Goal: Task Accomplishment & Management: Complete application form

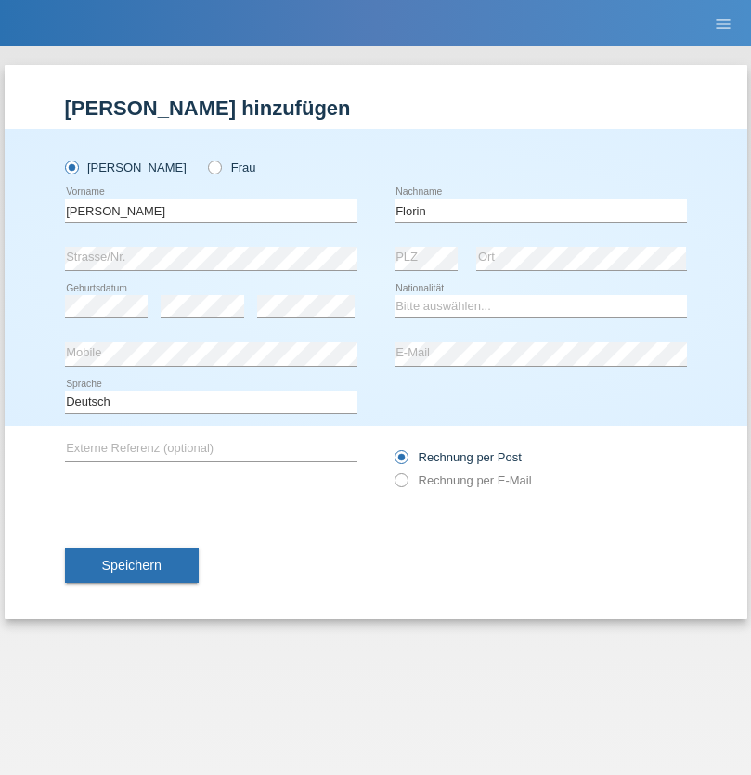
type input "Florin"
select select "RO"
select select "C"
select select "29"
select select "02"
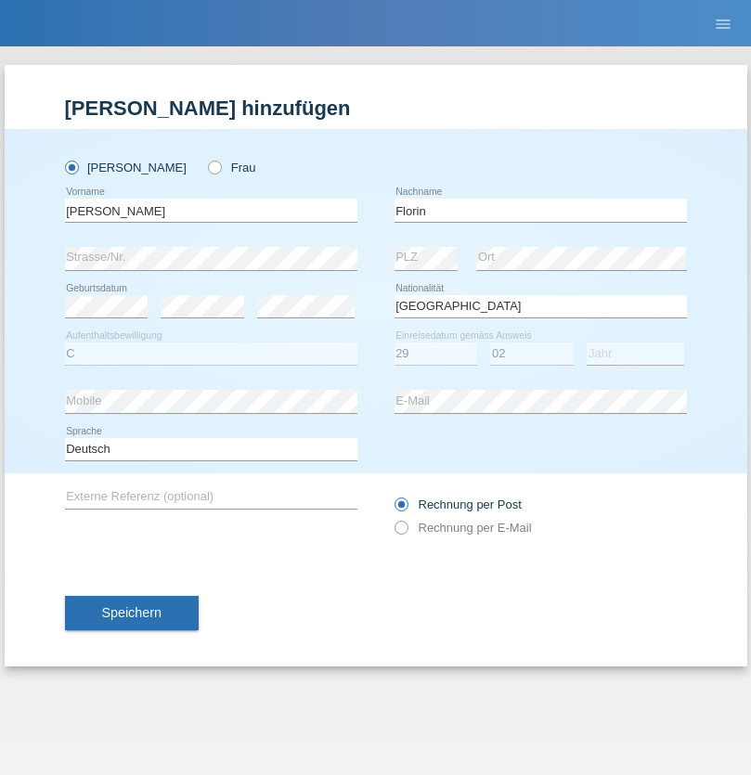
select select "2021"
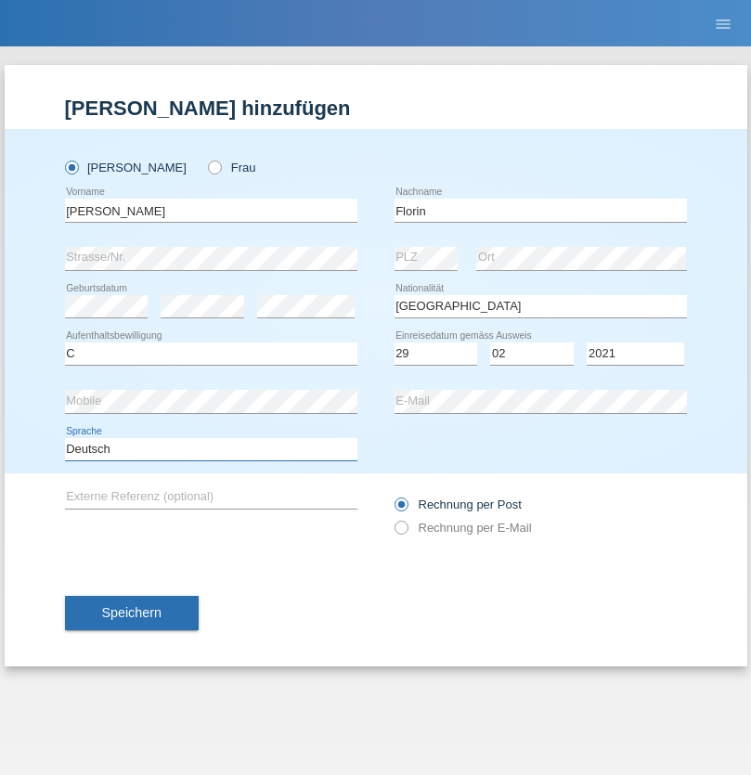
select select "en"
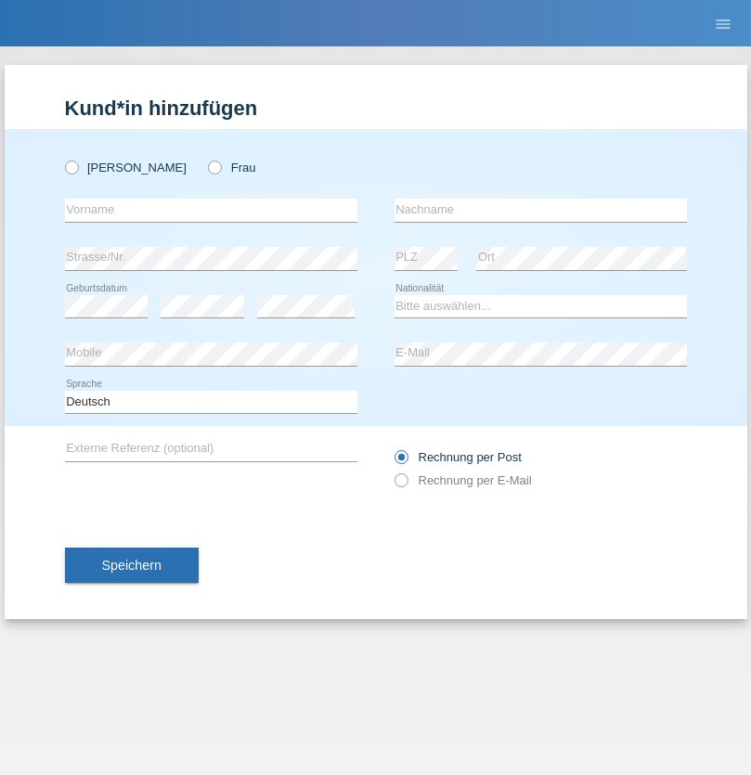
radio input "true"
click at [211, 210] on input "text" at bounding box center [211, 210] width 292 height 23
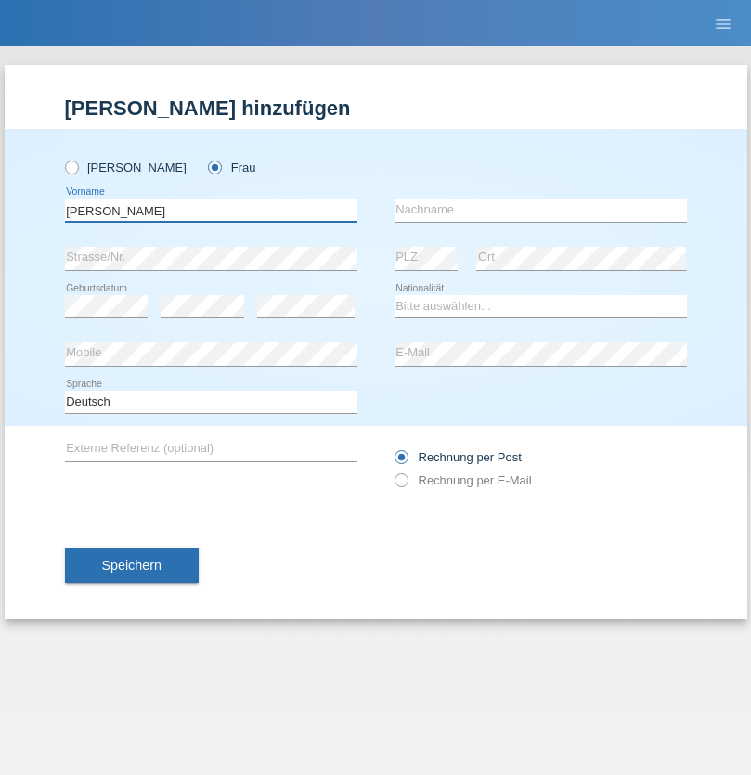
type input "Ruth"
click at [540, 210] on input "text" at bounding box center [540, 210] width 292 height 23
type input "Krebs"
select select "CH"
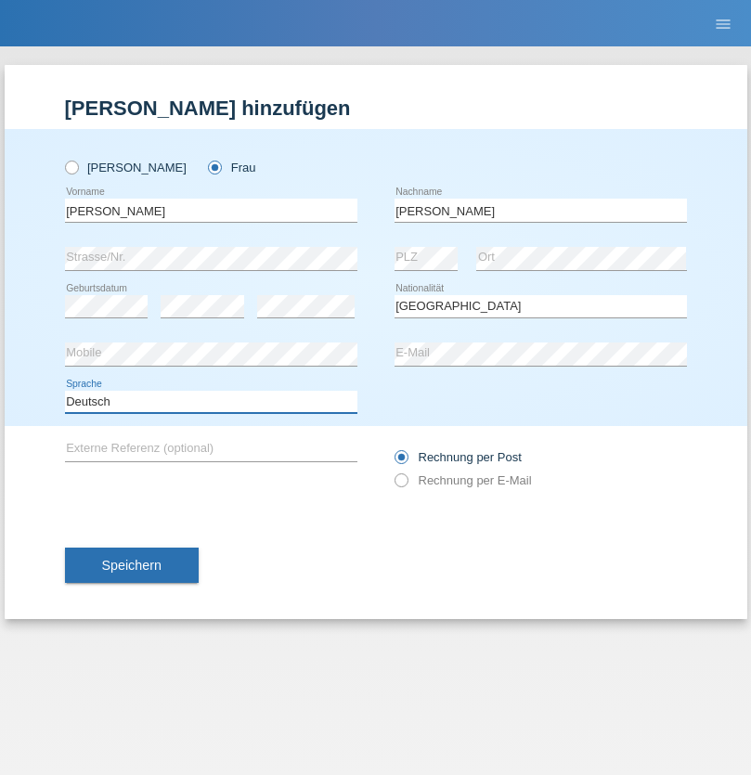
select select "en"
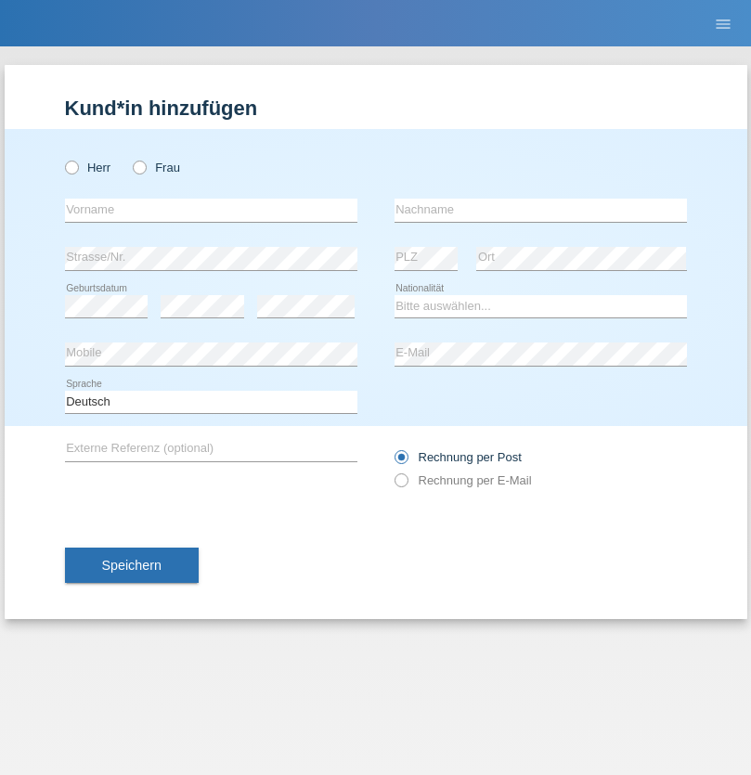
radio input "true"
click at [211, 210] on input "text" at bounding box center [211, 210] width 292 height 23
type input "Qovanaj"
click at [540, 210] on input "text" at bounding box center [540, 210] width 292 height 23
type input "Shaban"
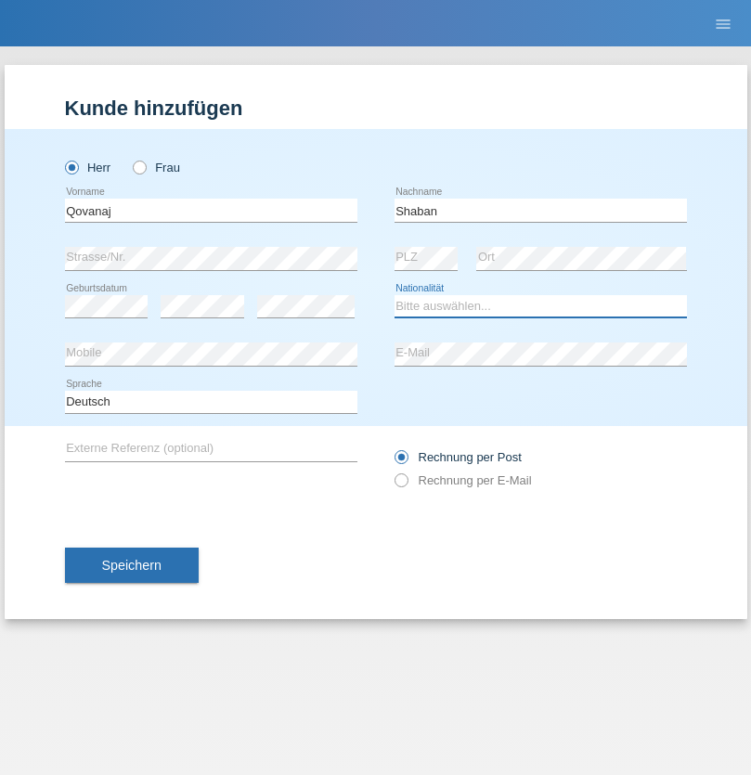
select select "CH"
radio input "true"
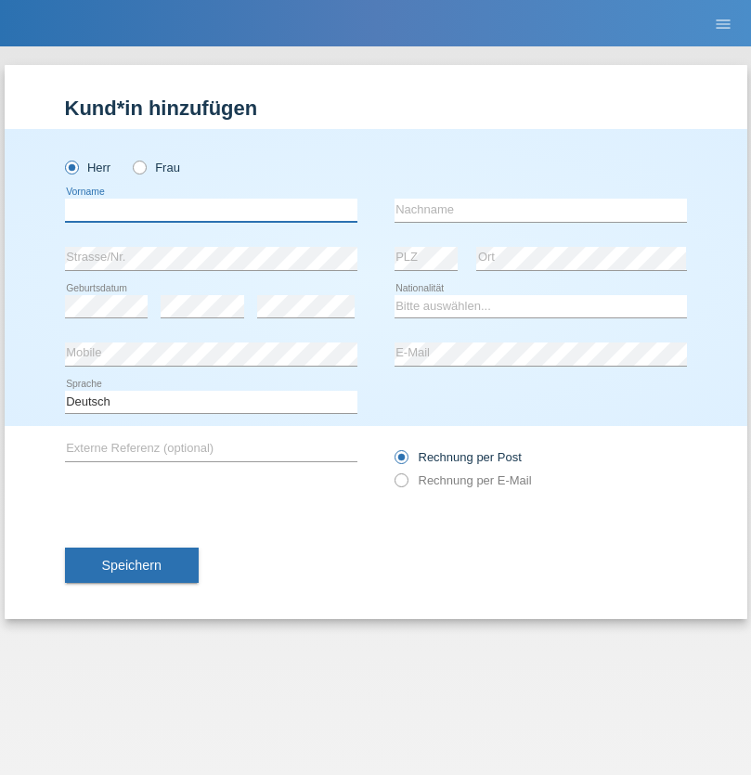
click at [211, 210] on input "text" at bounding box center [211, 210] width 292 height 23
type input "Marian"
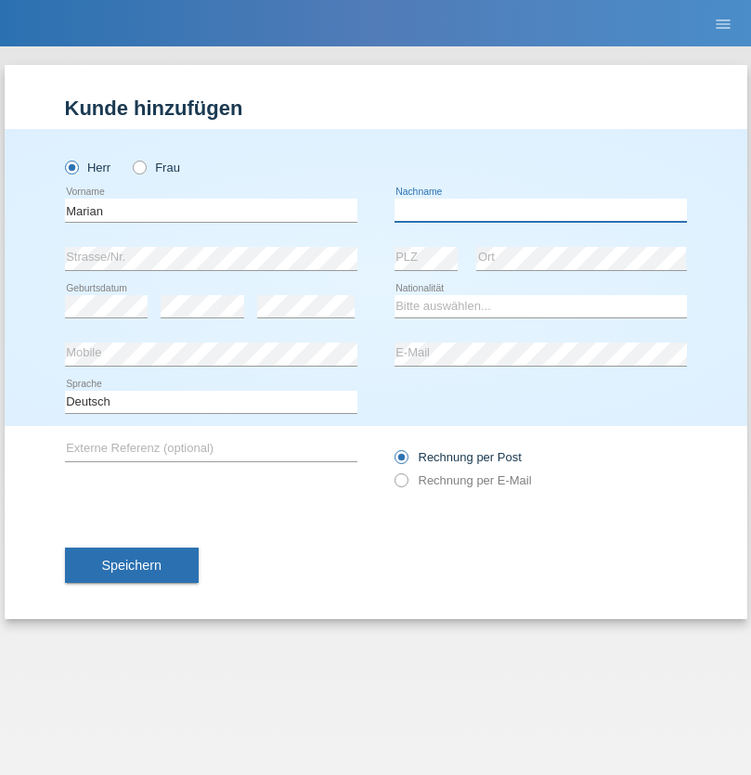
click at [540, 210] on input "text" at bounding box center [540, 210] width 292 height 23
type input "Matusa"
select select "RO"
select select "C"
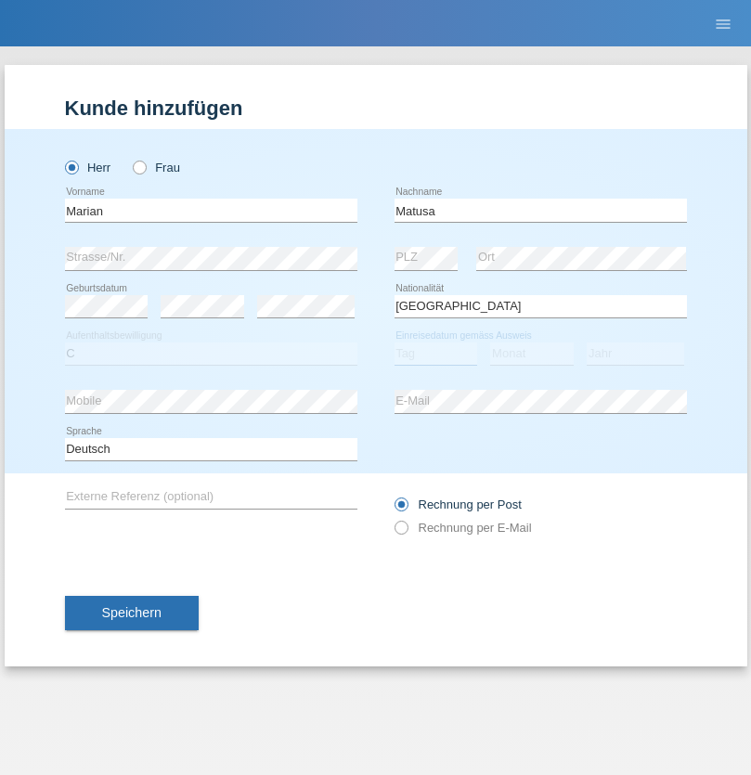
select select "01"
select select "06"
select select "2016"
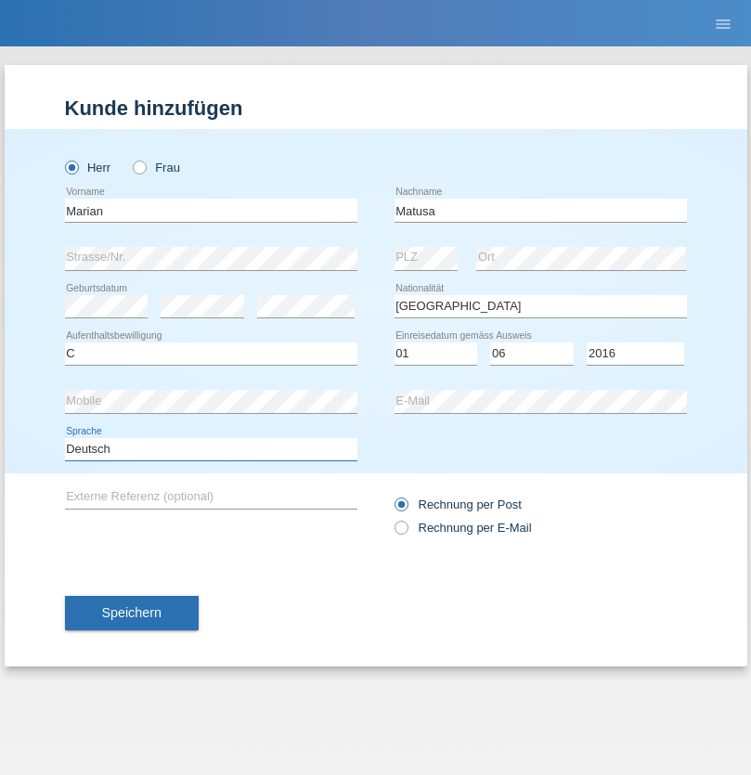
select select "en"
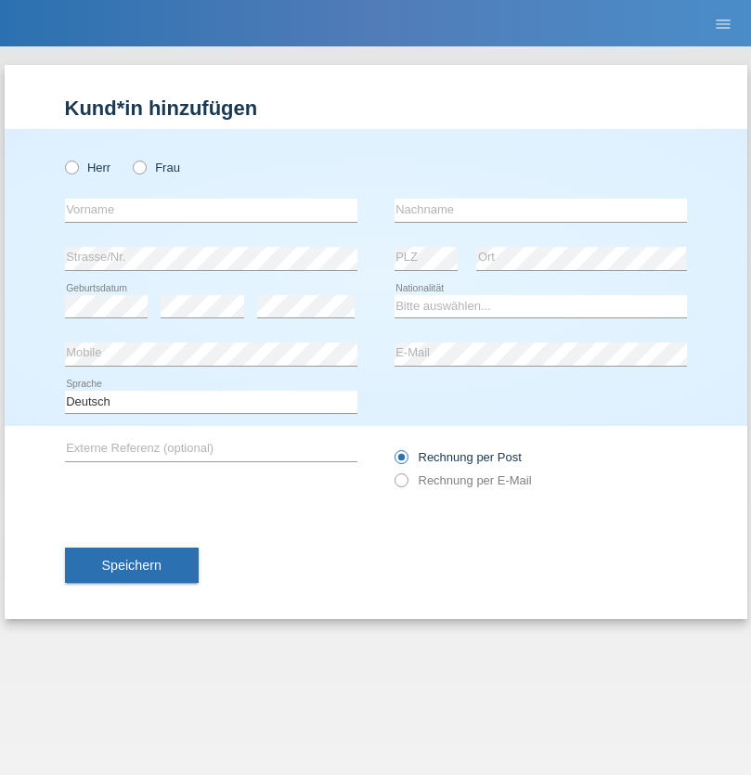
radio input "true"
click at [211, 210] on input "text" at bounding box center [211, 210] width 292 height 23
type input "Marco"
click at [540, 210] on input "text" at bounding box center [540, 210] width 292 height 23
type input "Weinlein"
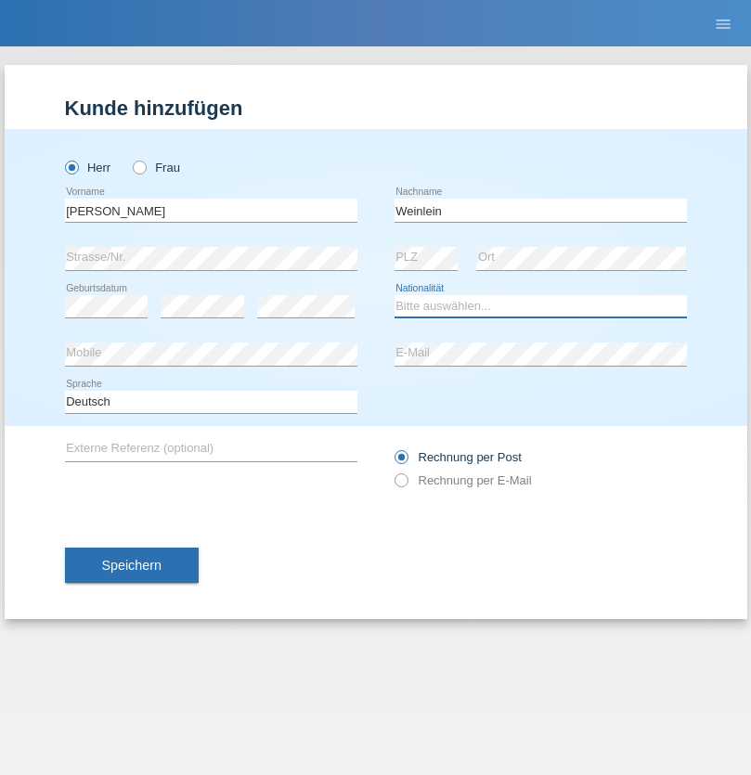
select select "CH"
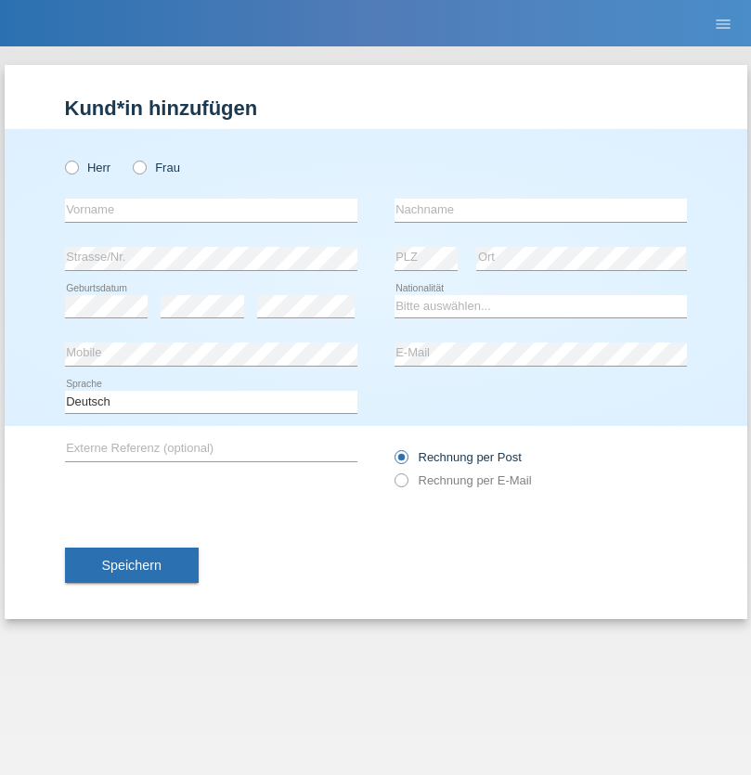
radio input "true"
click at [211, 210] on input "text" at bounding box center [211, 210] width 292 height 23
type input "Jashari lmeri"
click at [540, 210] on input "text" at bounding box center [540, 210] width 292 height 23
type input "Rabije"
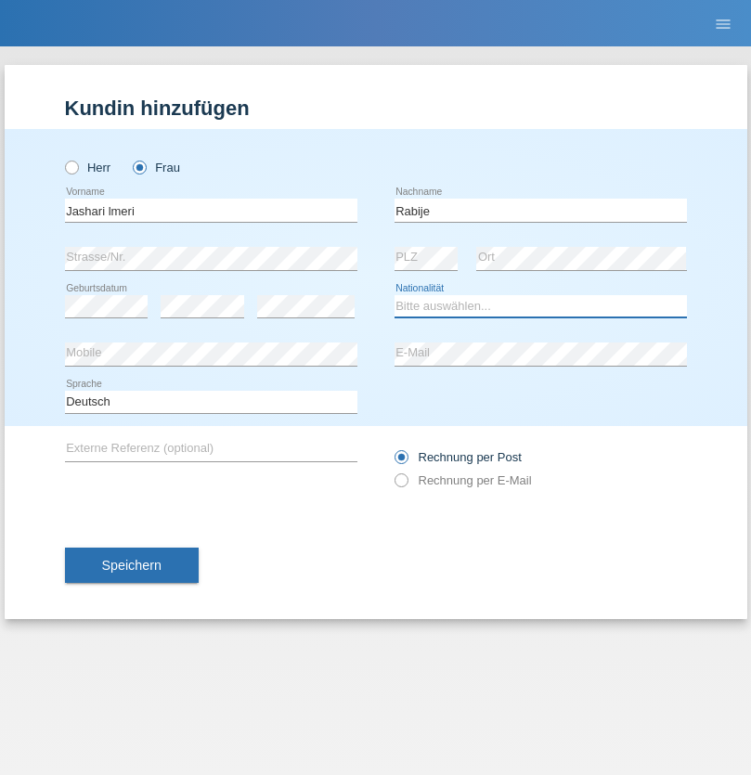
select select "CH"
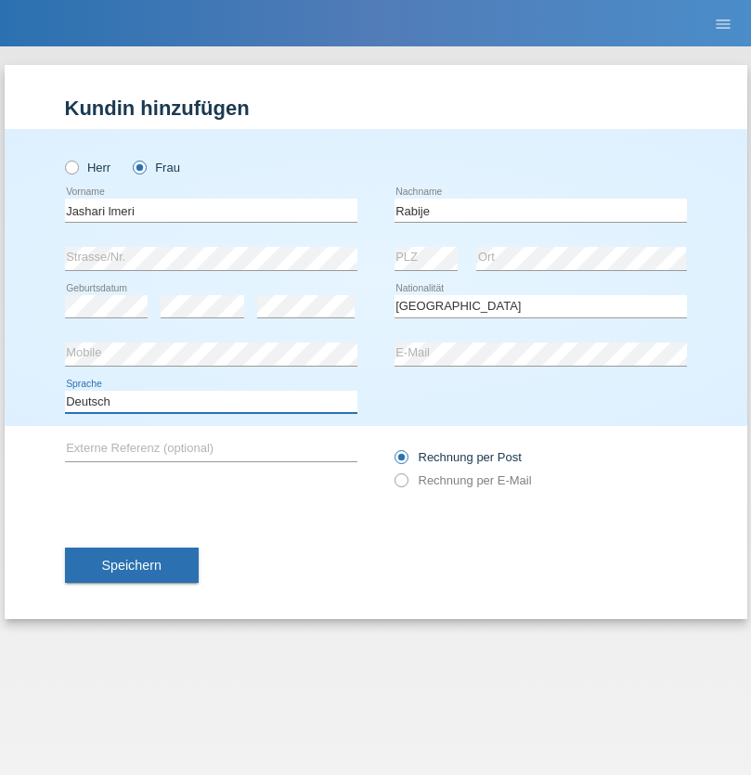
select select "en"
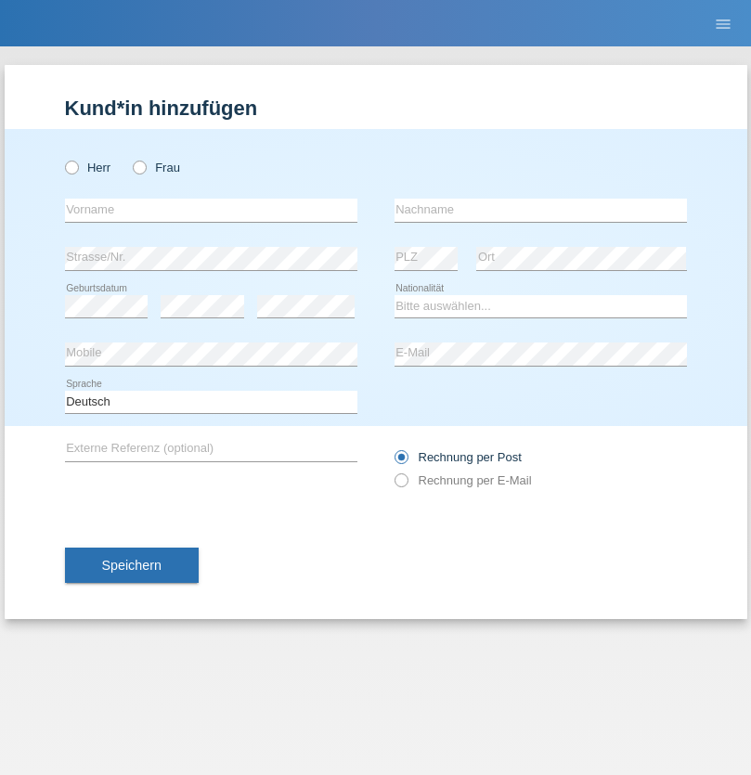
radio input "true"
click at [211, 210] on input "text" at bounding box center [211, 210] width 292 height 23
type input "firat"
click at [540, 210] on input "text" at bounding box center [540, 210] width 292 height 23
type input "kara"
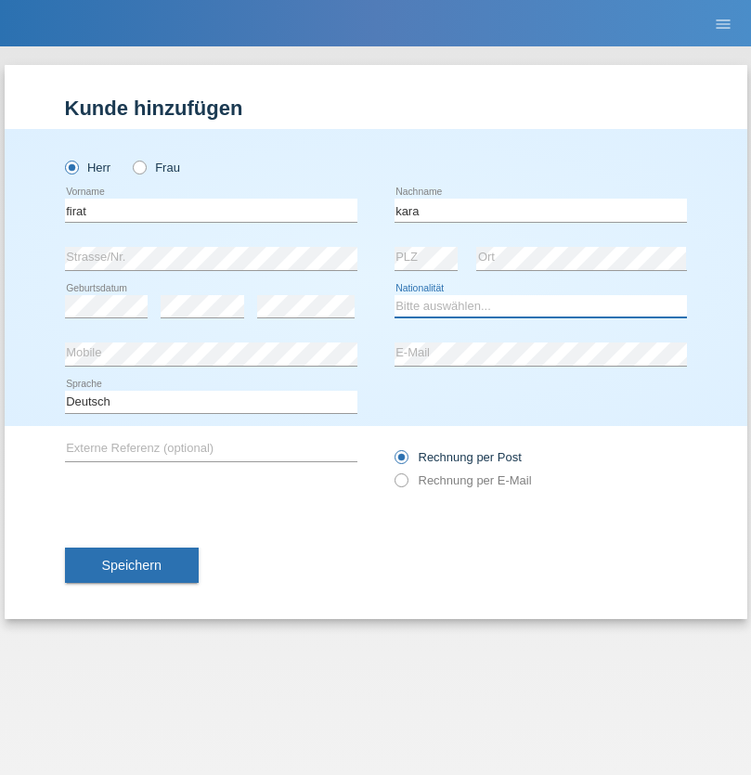
select select "CH"
radio input "true"
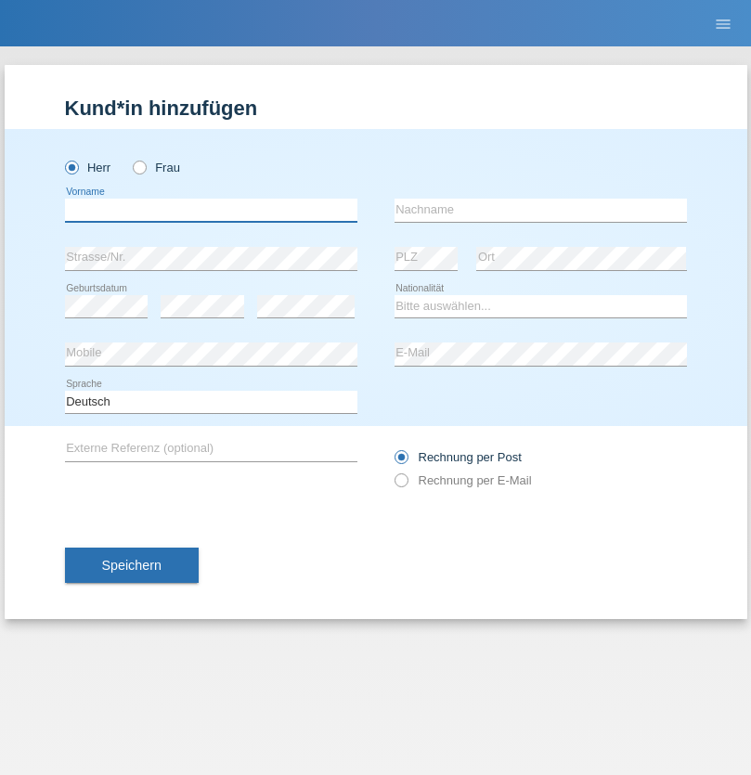
click at [211, 210] on input "text" at bounding box center [211, 210] width 292 height 23
type input "Gigov"
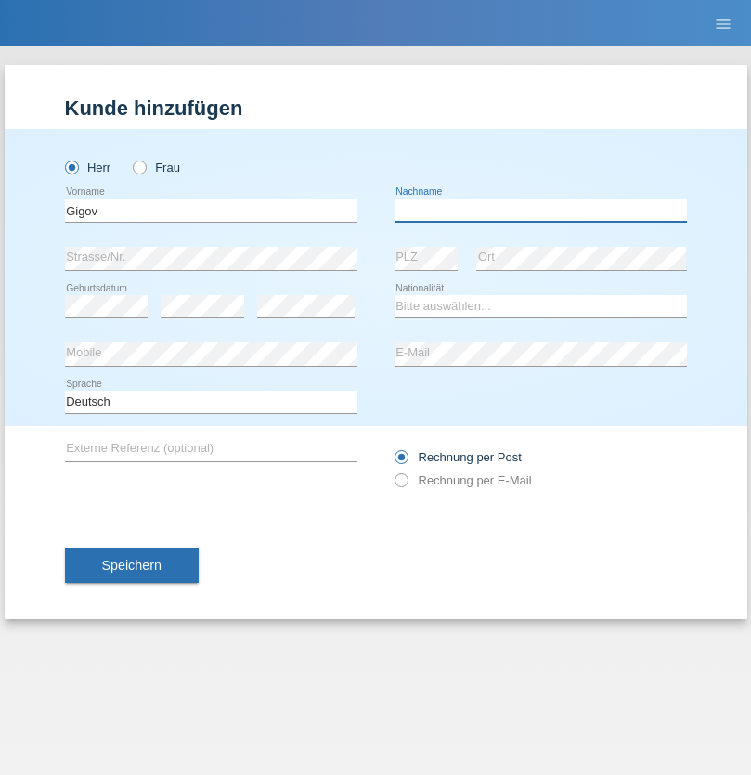
click at [540, 210] on input "text" at bounding box center [540, 210] width 292 height 23
type input "Zhan"
select select "BG"
select select "C"
select select "23"
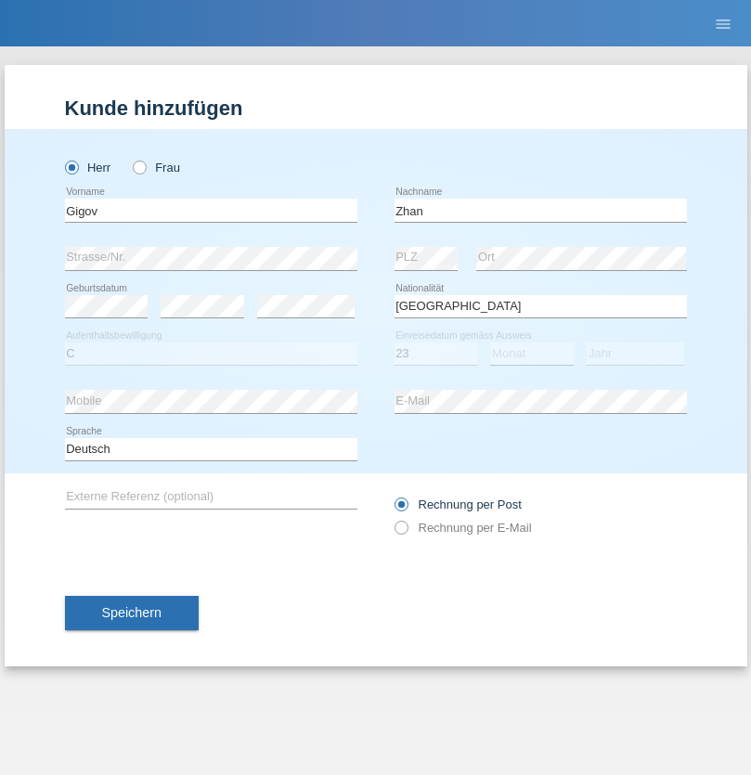
select select "10"
select select "2021"
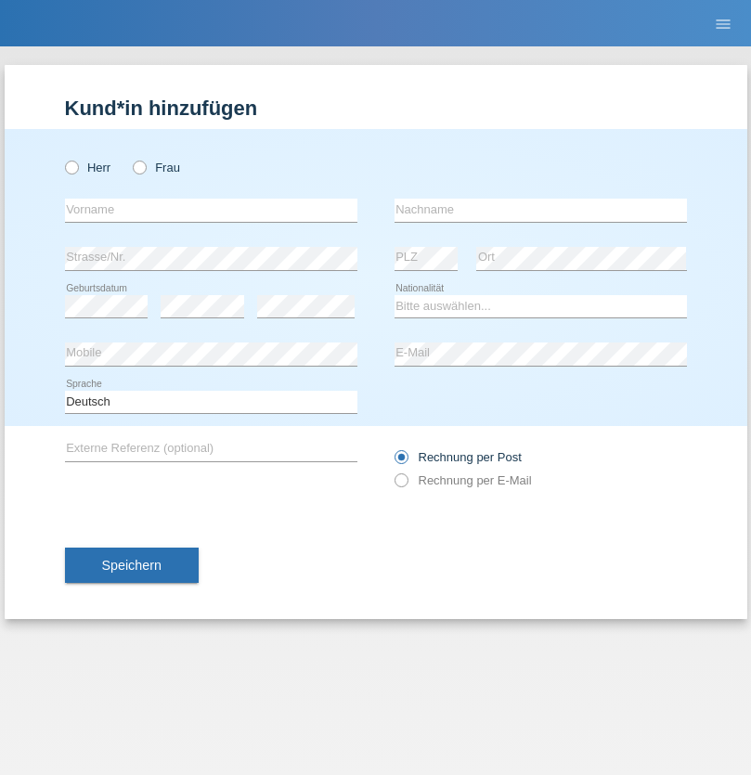
radio input "true"
click at [211, 210] on input "text" at bounding box center [211, 210] width 292 height 23
type input "Amand"
click at [540, 210] on input "text" at bounding box center [540, 210] width 292 height 23
type input "Pires"
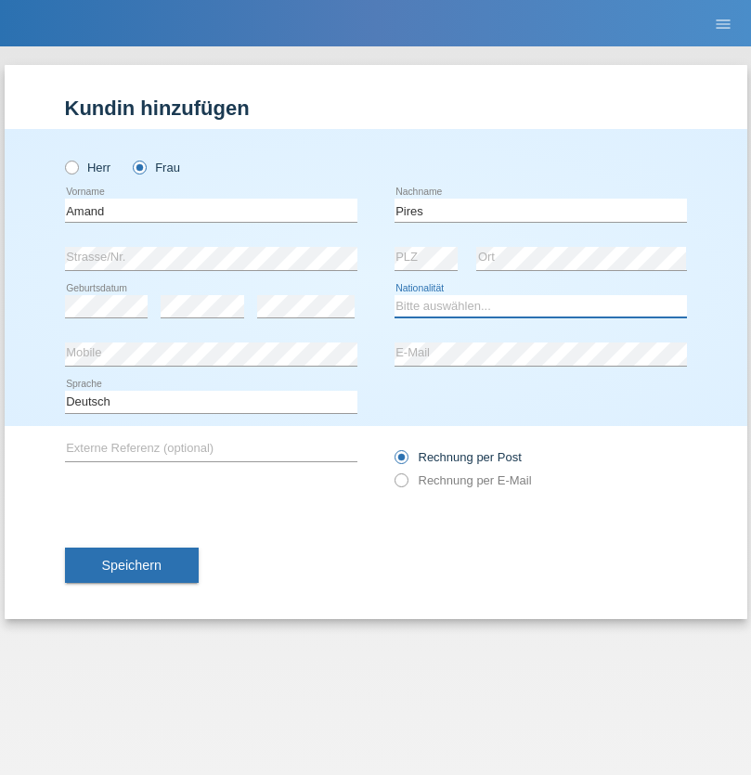
select select "CH"
radio input "true"
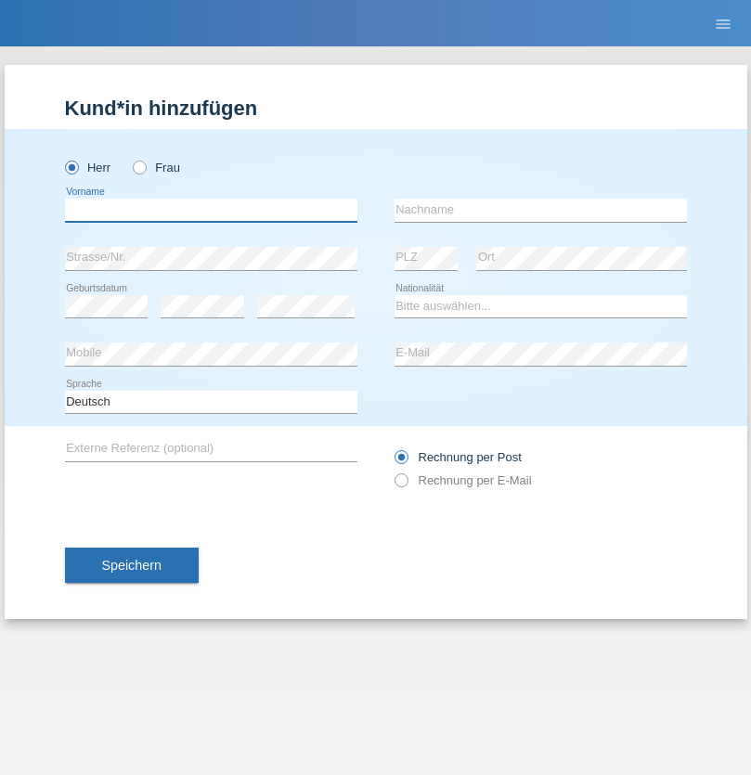
click at [211, 210] on input "text" at bounding box center [211, 210] width 292 height 23
type input "Anwar"
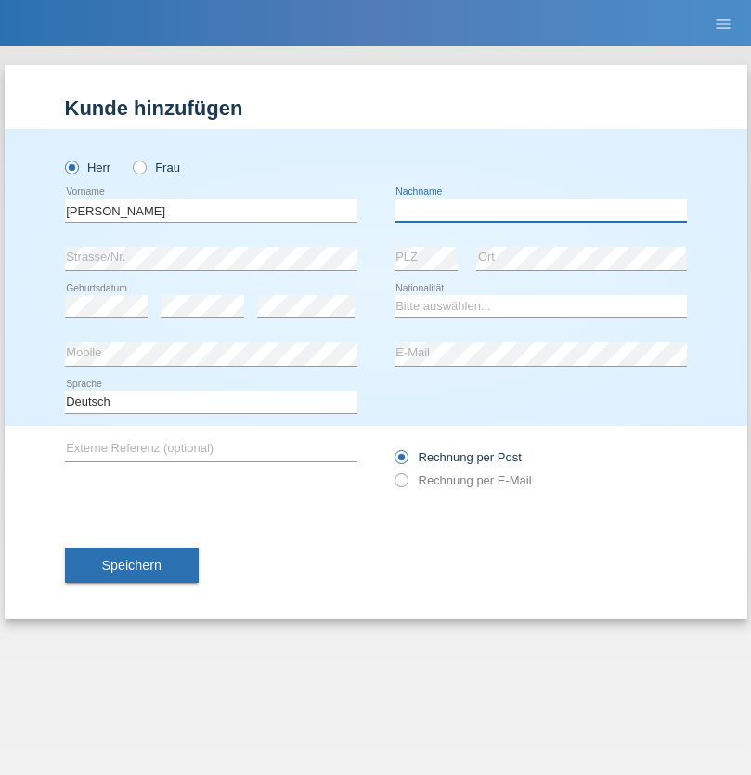
click at [540, 210] on input "text" at bounding box center [540, 210] width 292 height 23
type input "Saidi"
select select "CH"
radio input "true"
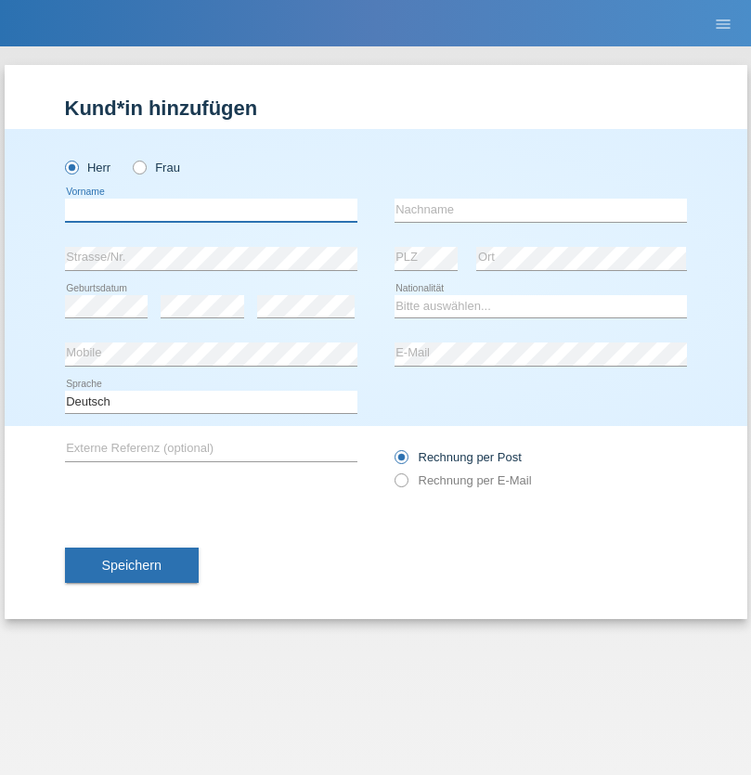
click at [211, 210] on input "text" at bounding box center [211, 210] width 292 height 23
type input "Matusa"
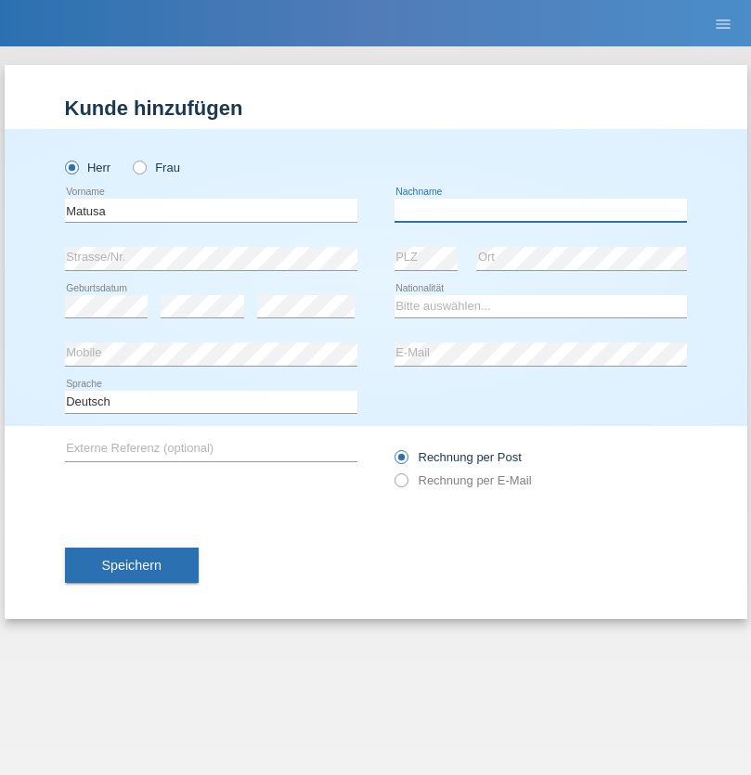
click at [540, 210] on input "text" at bounding box center [540, 210] width 292 height 23
type input "Marian valentin"
select select "OM"
select select "C"
select select "01"
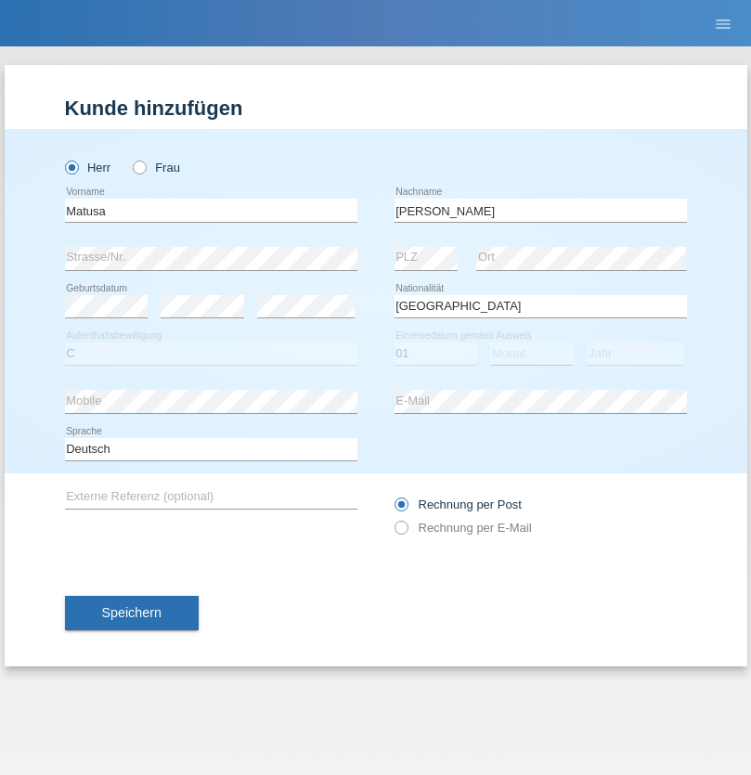
select select "06"
select select "2016"
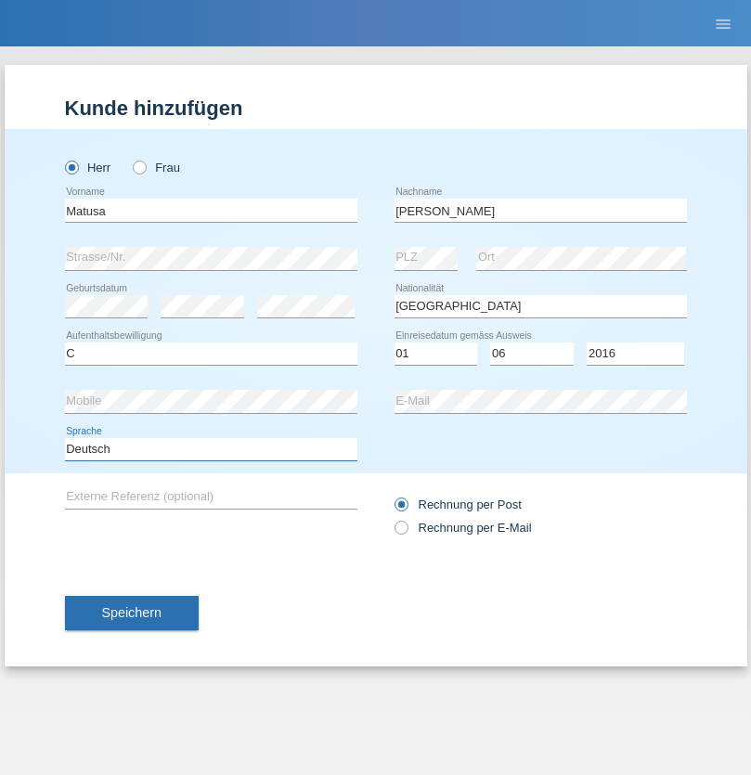
select select "en"
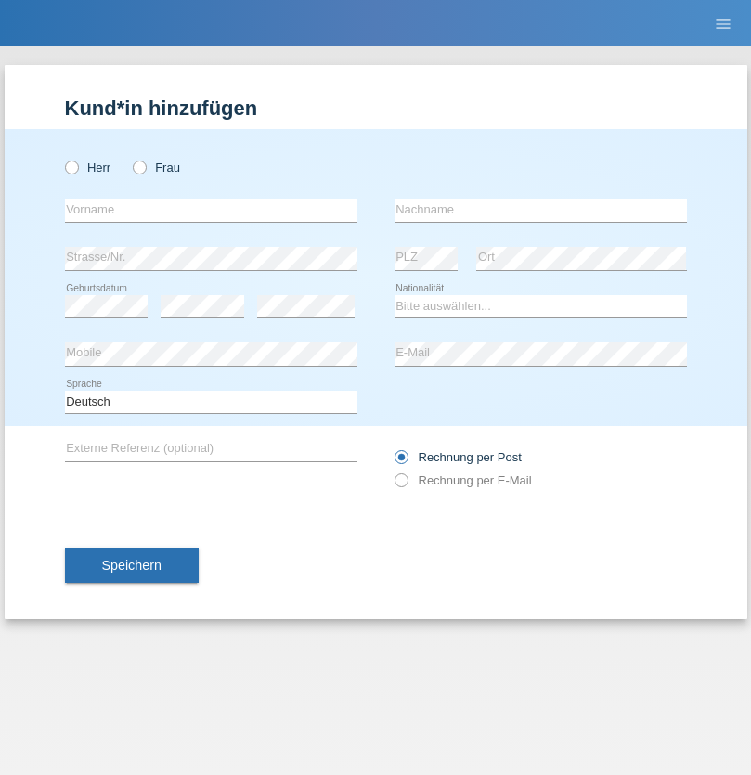
radio input "true"
click at [211, 210] on input "text" at bounding box center [211, 210] width 292 height 23
type input "[PERSON_NAME]"
click at [540, 210] on input "text" at bounding box center [540, 210] width 292 height 23
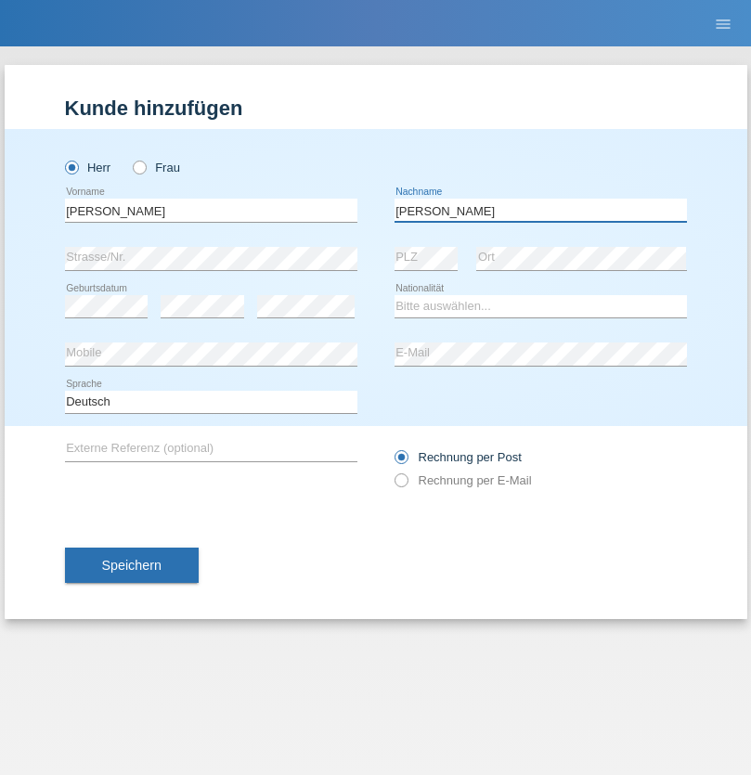
type input "[PERSON_NAME]"
select select "PT"
select select "C"
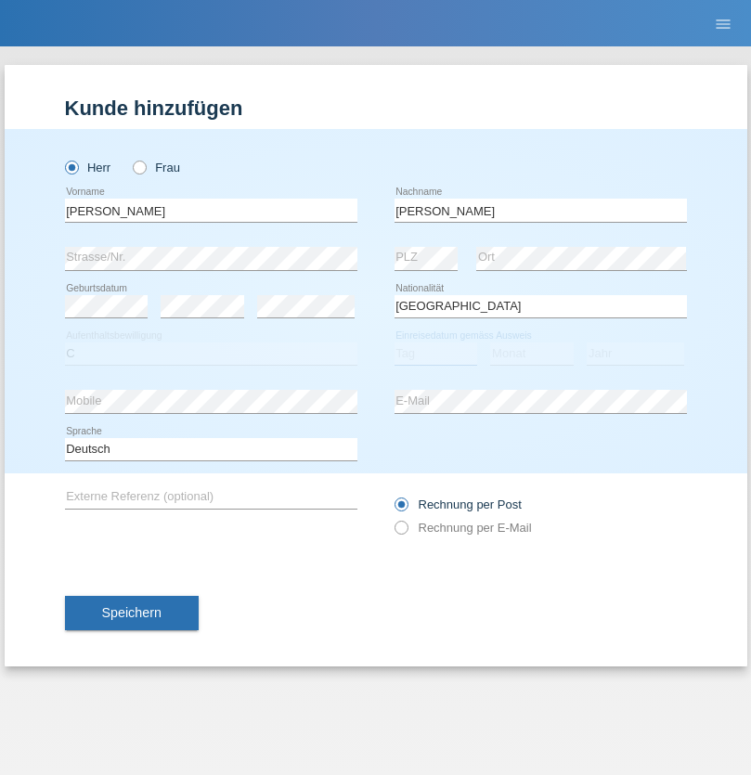
select select "23"
select select "08"
select select "2021"
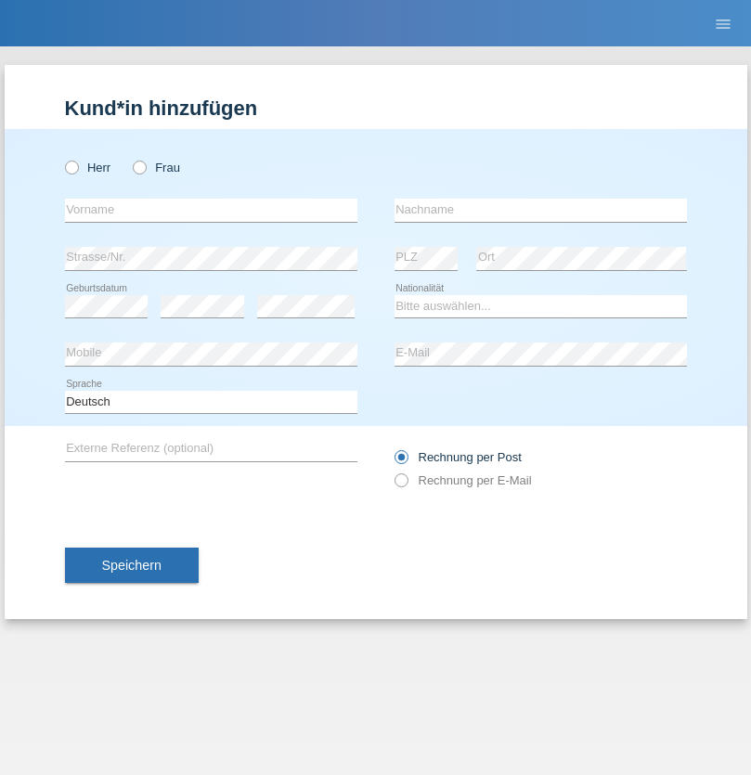
radio input "true"
click at [211, 210] on input "text" at bounding box center [211, 210] width 292 height 23
type input "Luca"
click at [540, 210] on input "text" at bounding box center [540, 210] width 292 height 23
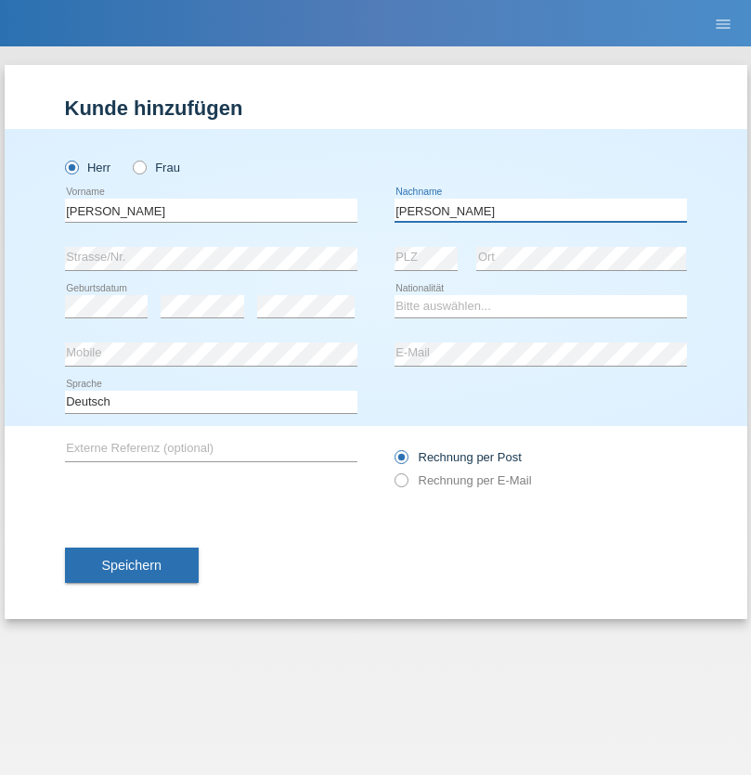
type input "Meier"
select select "CH"
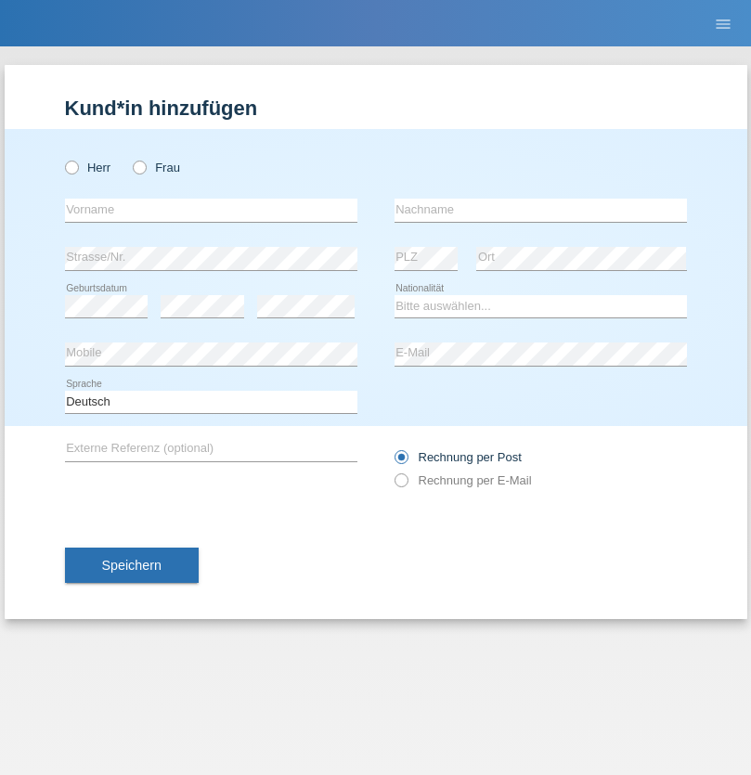
radio input "true"
click at [211, 210] on input "text" at bounding box center [211, 210] width 292 height 23
type input "Szilvia"
click at [540, 210] on input "text" at bounding box center [540, 210] width 292 height 23
type input "Olakh"
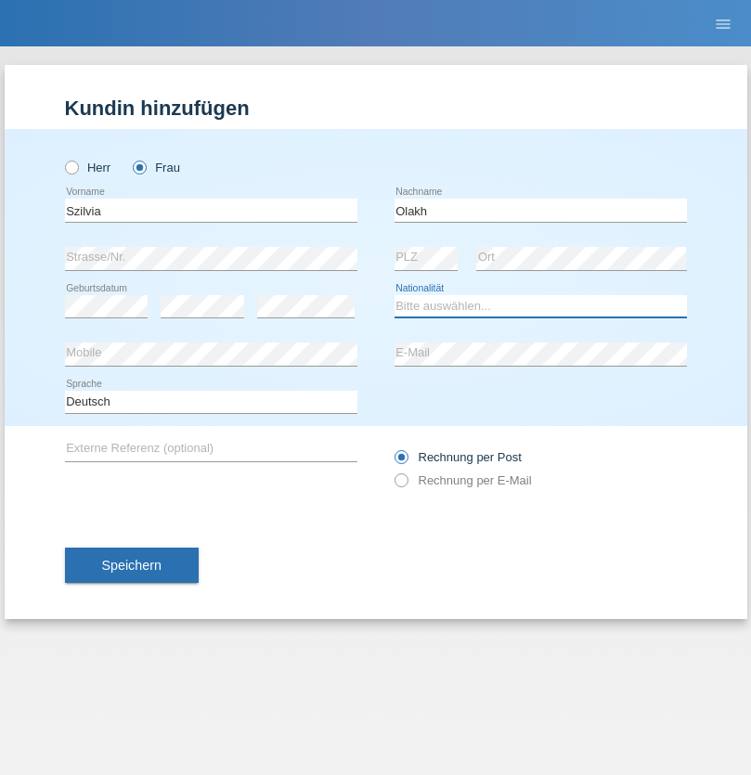
select select "UA"
select select "C"
select select "15"
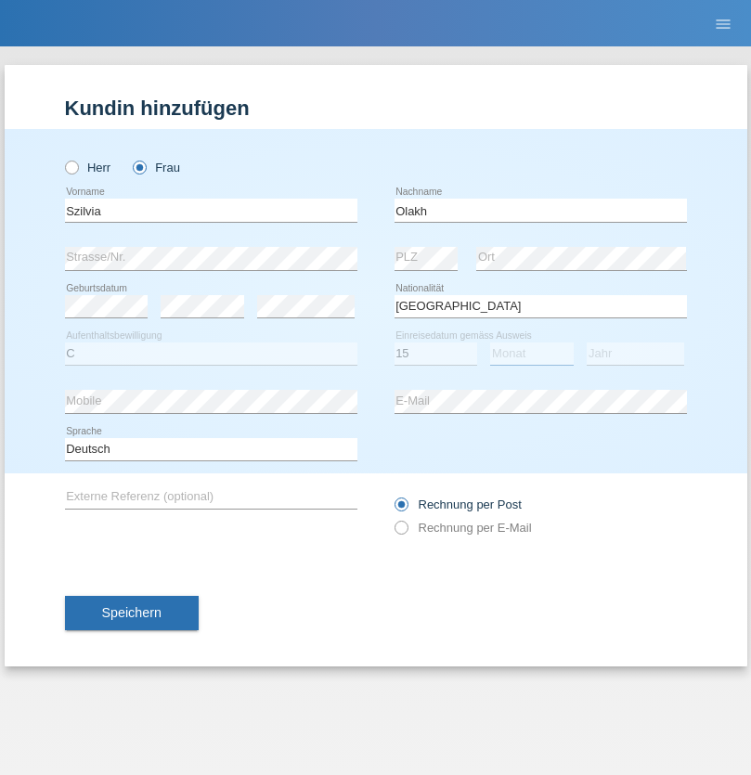
select select "09"
select select "2021"
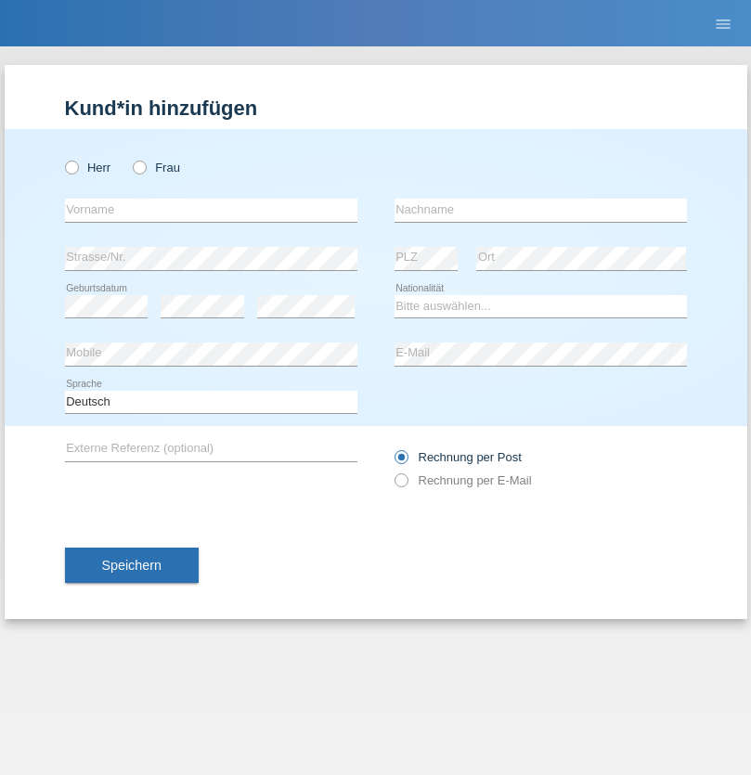
radio input "true"
click at [211, 210] on input "text" at bounding box center [211, 210] width 292 height 23
type input "Asrit"
click at [540, 210] on input "text" at bounding box center [540, 210] width 292 height 23
type input "Kupa"
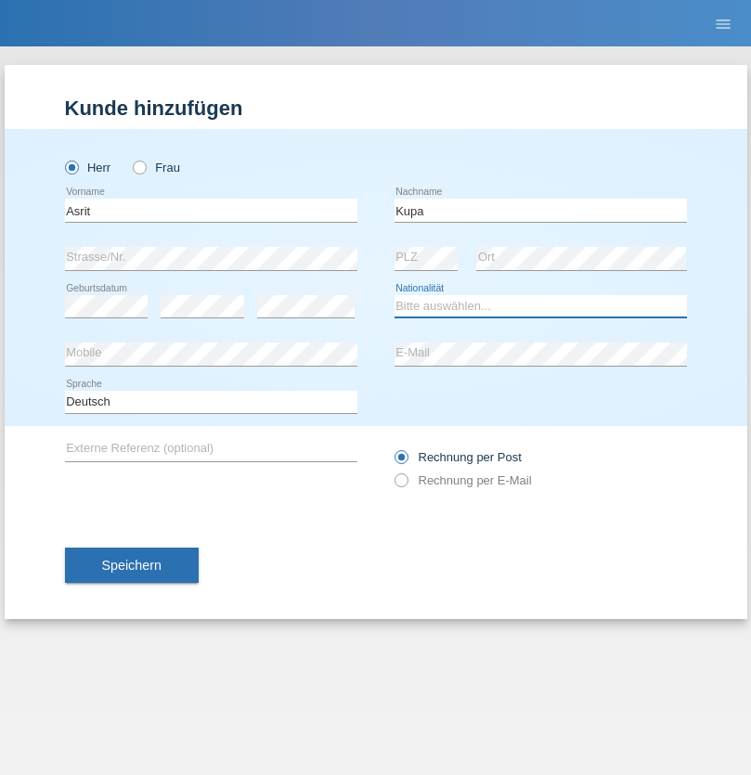
select select "MK"
select select "C"
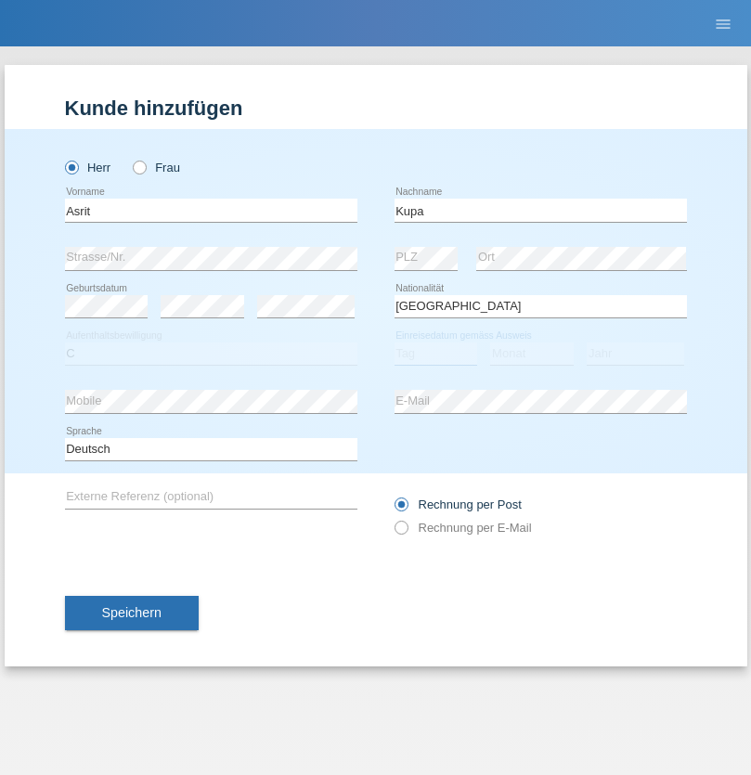
select select "27"
select select "05"
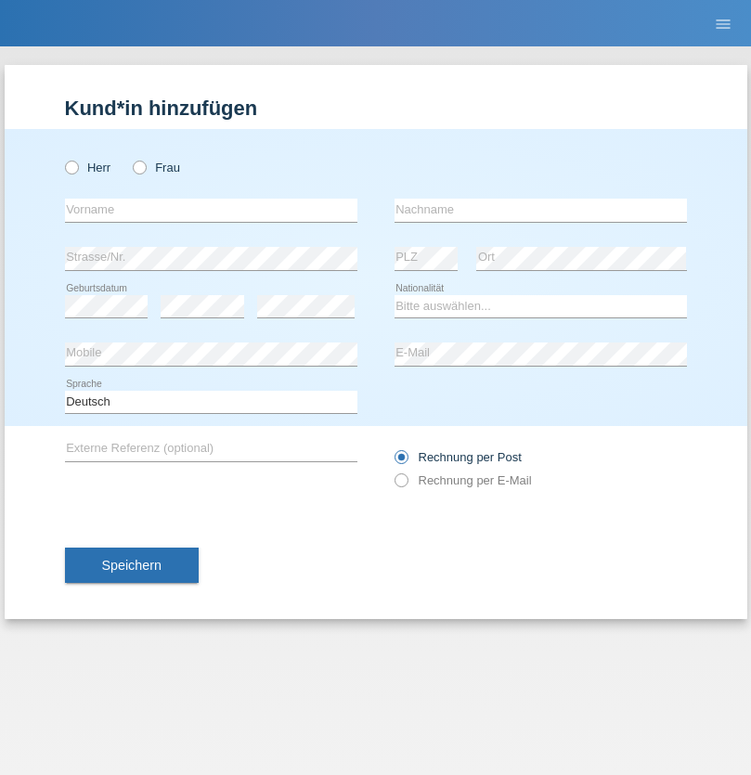
radio input "true"
click at [211, 210] on input "text" at bounding box center [211, 210] width 292 height 23
type input "Ibrahim"
click at [540, 210] on input "text" at bounding box center [540, 210] width 292 height 23
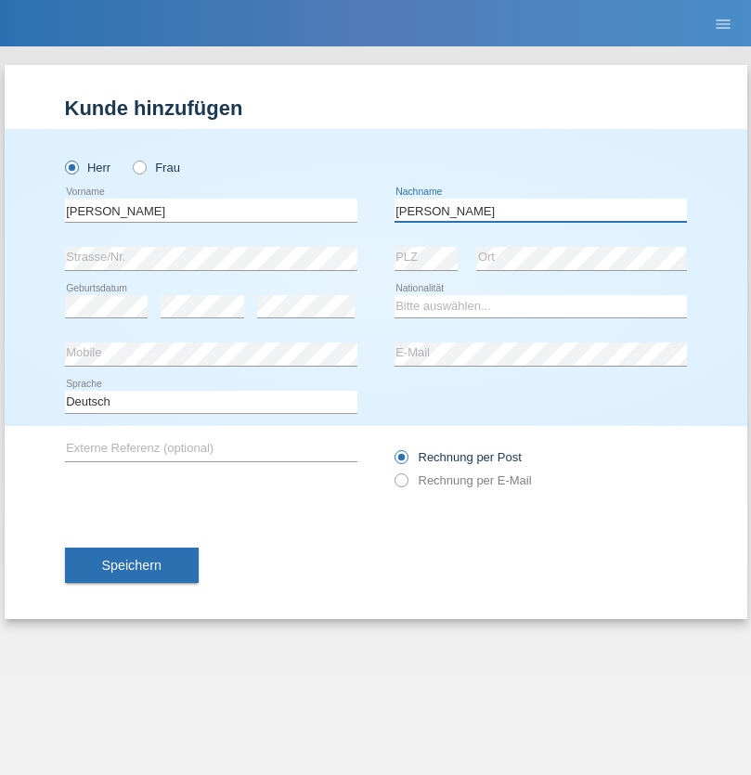
type input "Abbas"
select select "SY"
select select "C"
select select "15"
select select "09"
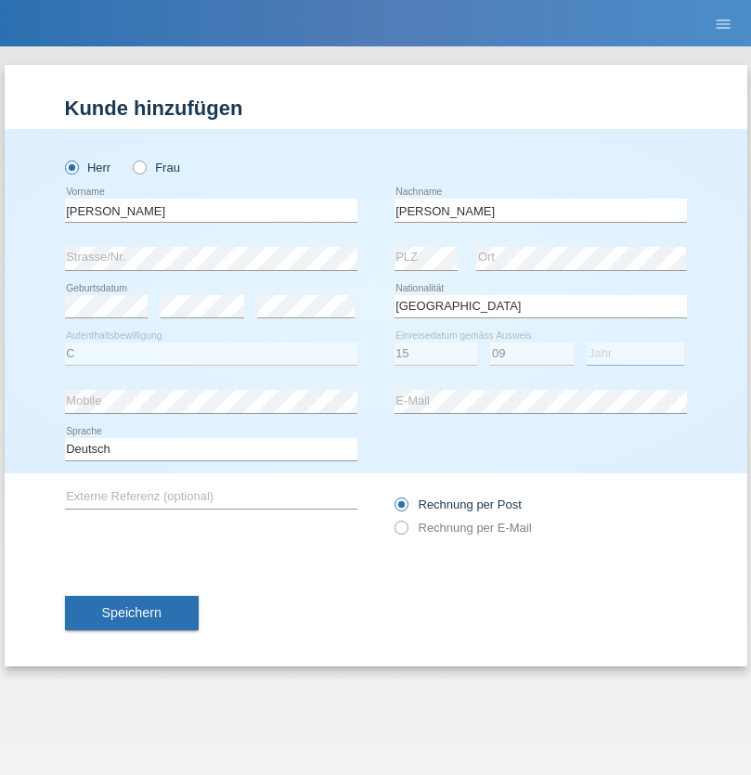
select select "2021"
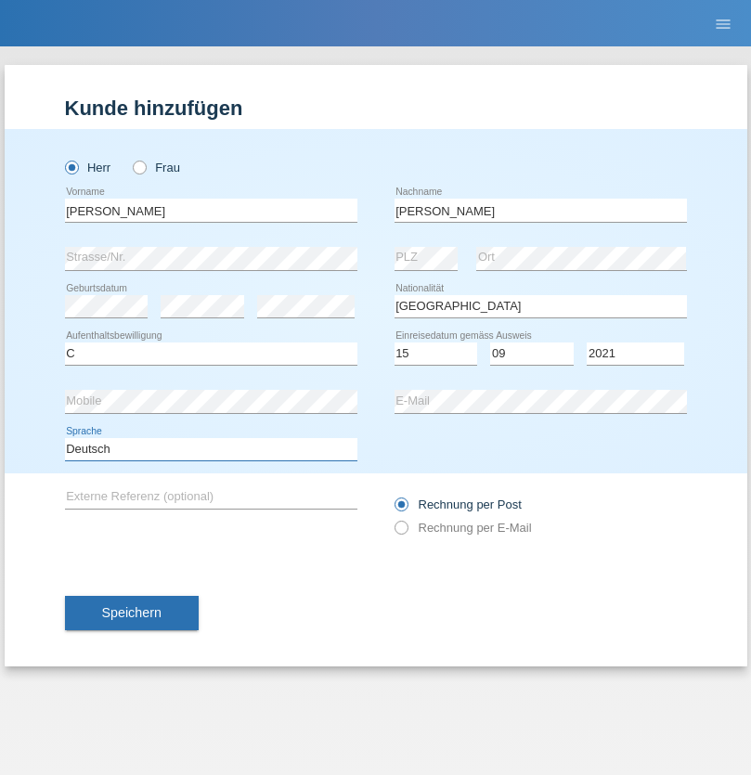
select select "en"
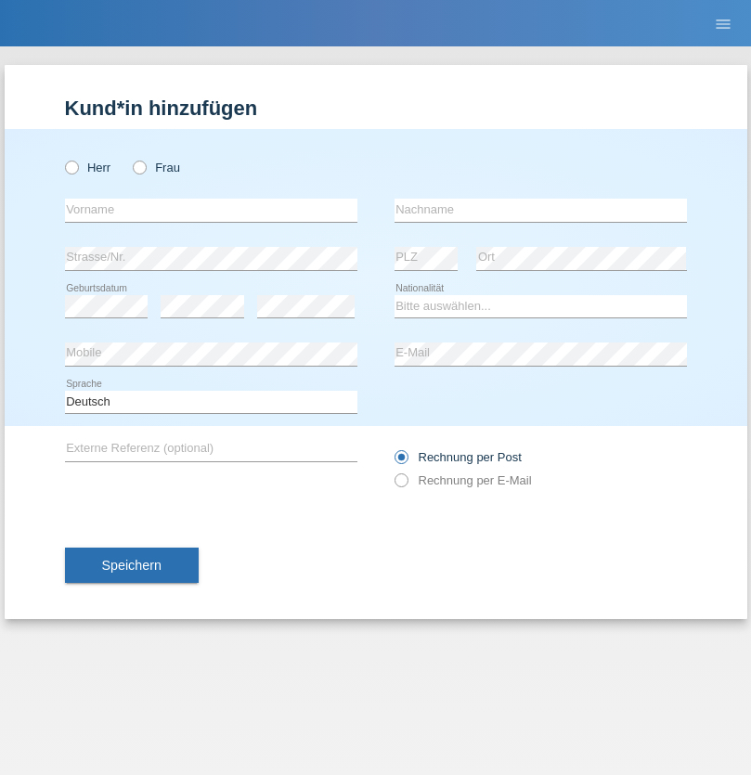
radio input "true"
select select "CH"
radio input "true"
click at [211, 210] on input "text" at bounding box center [211, 210] width 292 height 23
type input "[PERSON_NAME]"
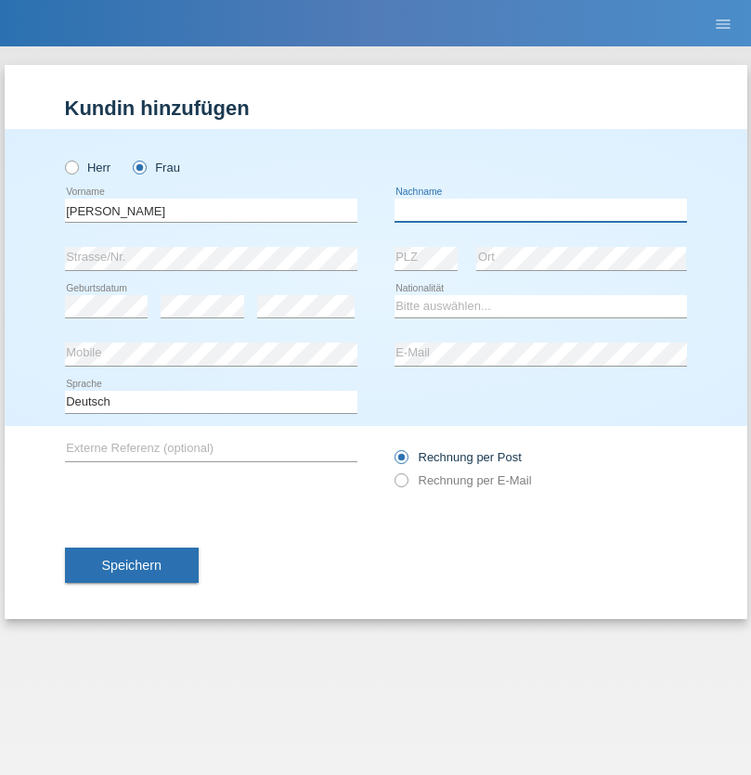
click at [540, 210] on input "text" at bounding box center [540, 210] width 292 height 23
type input "Bacic"
select select "CH"
